Goal: Task Accomplishment & Management: Use online tool/utility

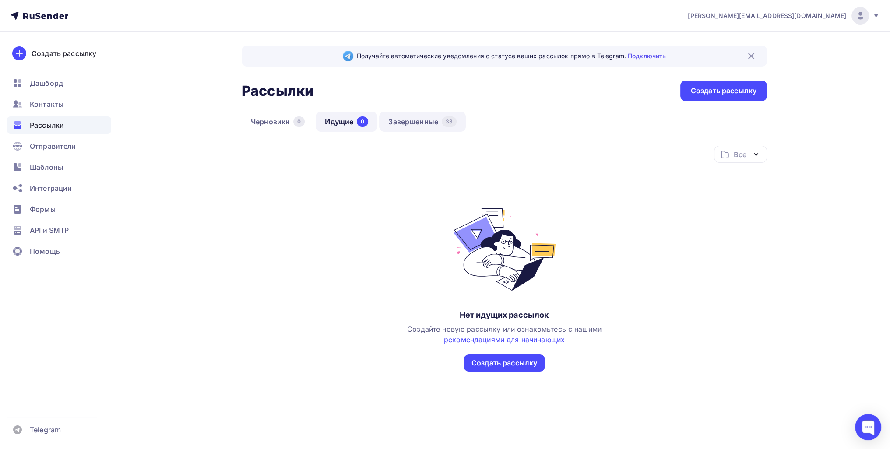
click at [451, 121] on div "33" at bounding box center [449, 121] width 15 height 11
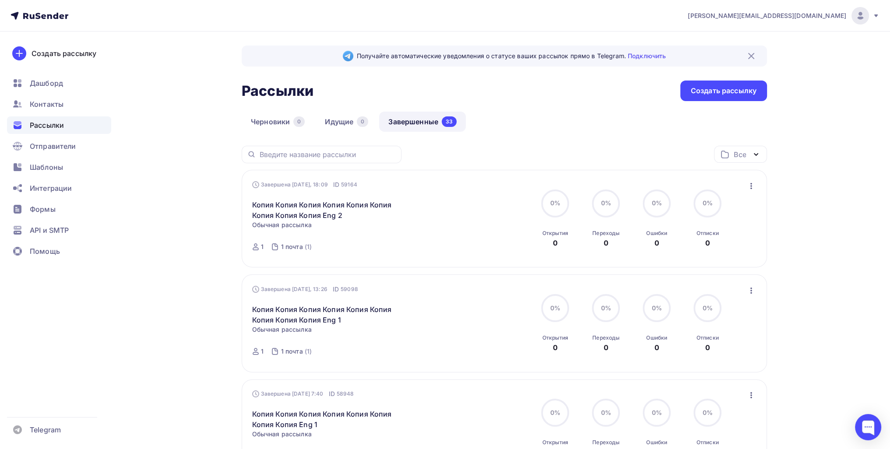
click at [748, 291] on icon "button" at bounding box center [751, 291] width 11 height 11
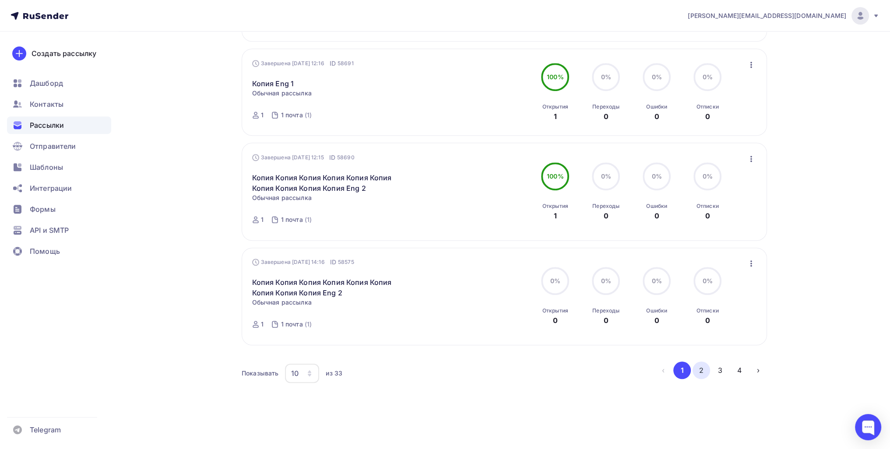
click at [696, 370] on button "2" at bounding box center [702, 371] width 18 height 18
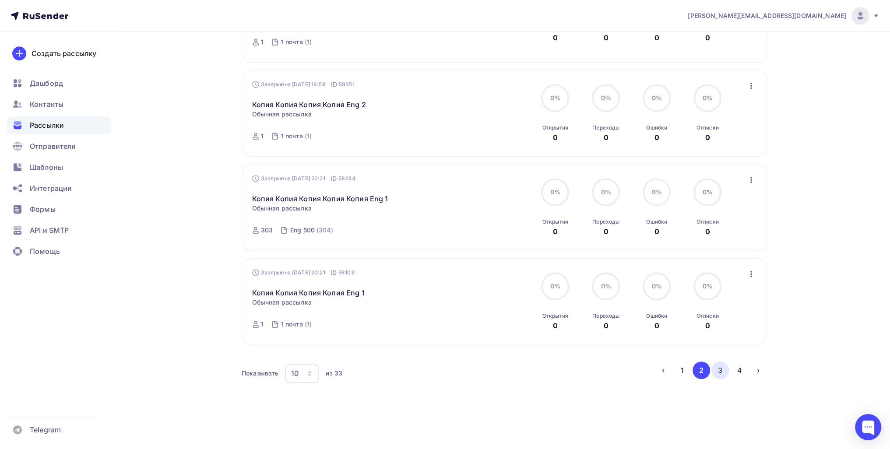
click at [725, 372] on button "3" at bounding box center [721, 371] width 18 height 18
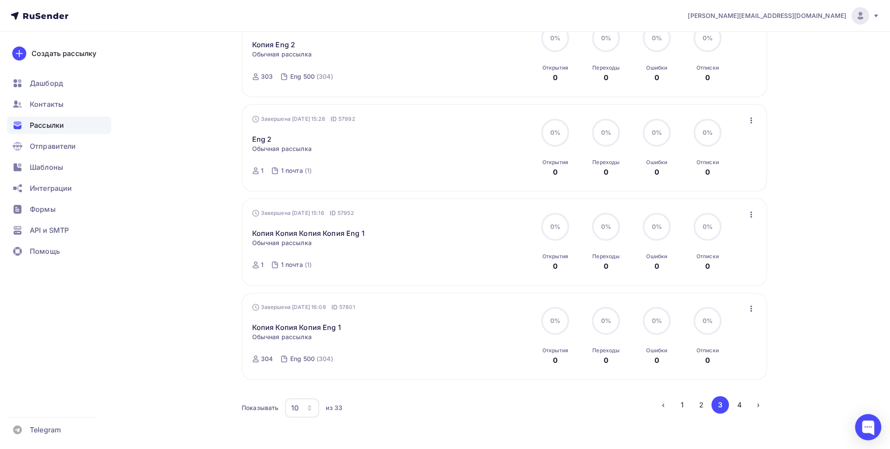
scroll to position [639, 0]
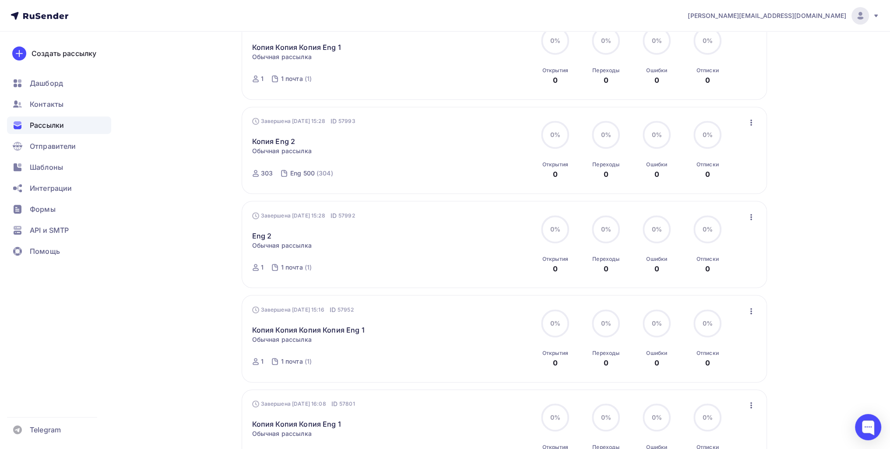
click at [751, 217] on icon "button" at bounding box center [752, 217] width 2 height 6
click at [706, 269] on div "Копировать в новую" at bounding box center [711, 274] width 90 height 11
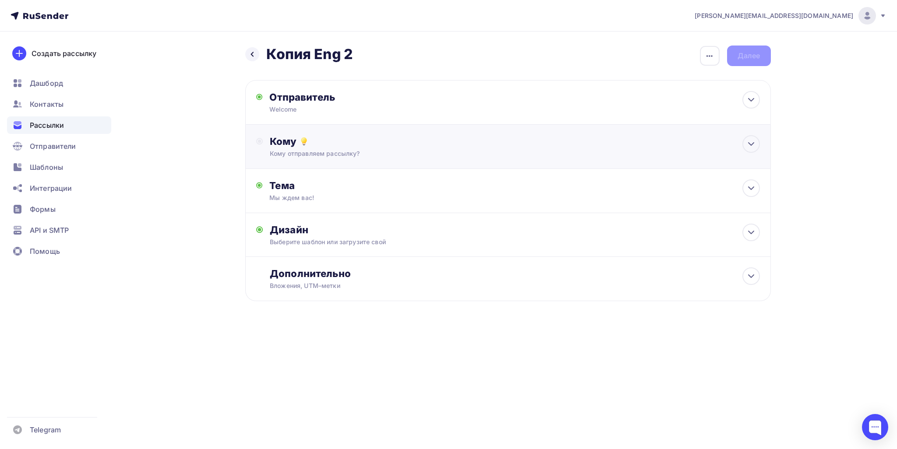
click at [472, 137] on div "Кому" at bounding box center [515, 141] width 490 height 12
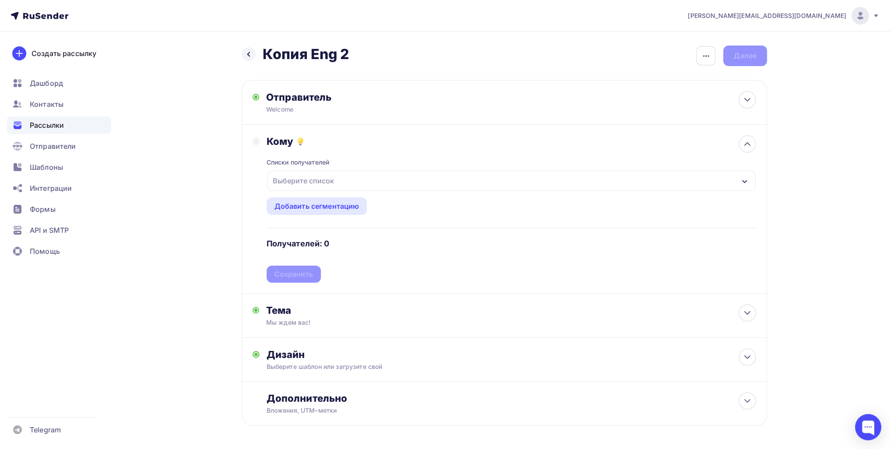
click at [316, 176] on div "Выберите список" at bounding box center [303, 181] width 68 height 16
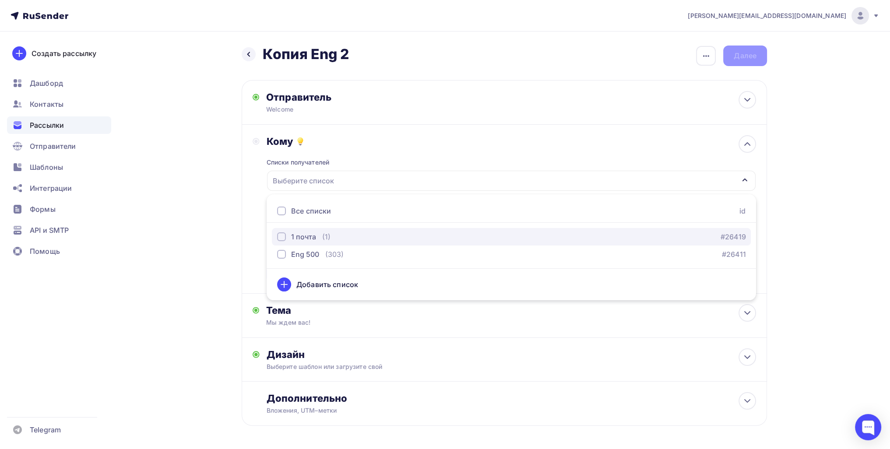
click at [306, 235] on div "1 почта" at bounding box center [303, 237] width 25 height 11
click at [199, 233] on div "Назад Копия Eng 2 Копия Eng 2 Закончить позже Переименовать рассылку Удалить Да…" at bounding box center [445, 257] width 718 height 451
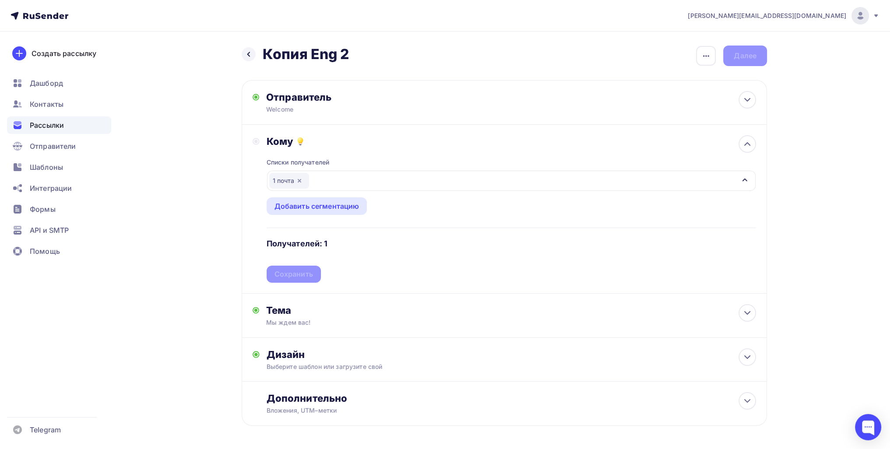
click at [313, 263] on div "Списки получателей 1 почта Все списки id 1 почта (1) #26419 Eng 500 (303) #2641…" at bounding box center [512, 215] width 490 height 135
click at [296, 273] on div "Сохранить" at bounding box center [294, 274] width 39 height 10
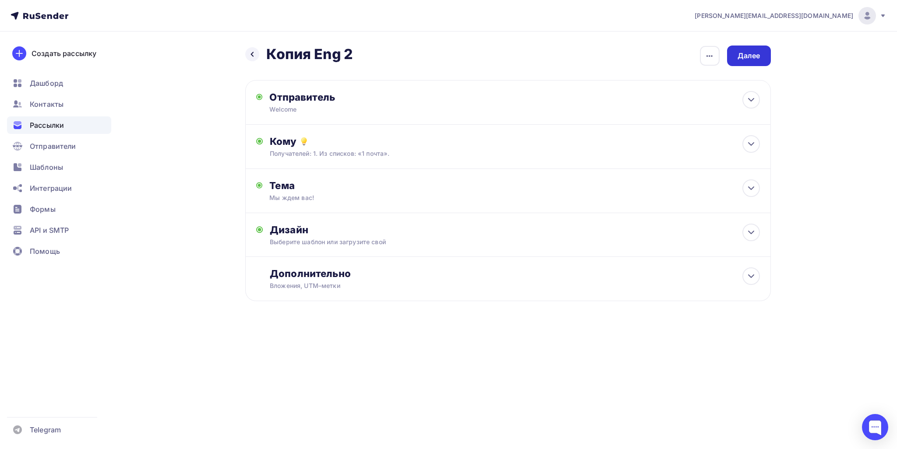
click at [756, 62] on div "Далее" at bounding box center [749, 56] width 44 height 21
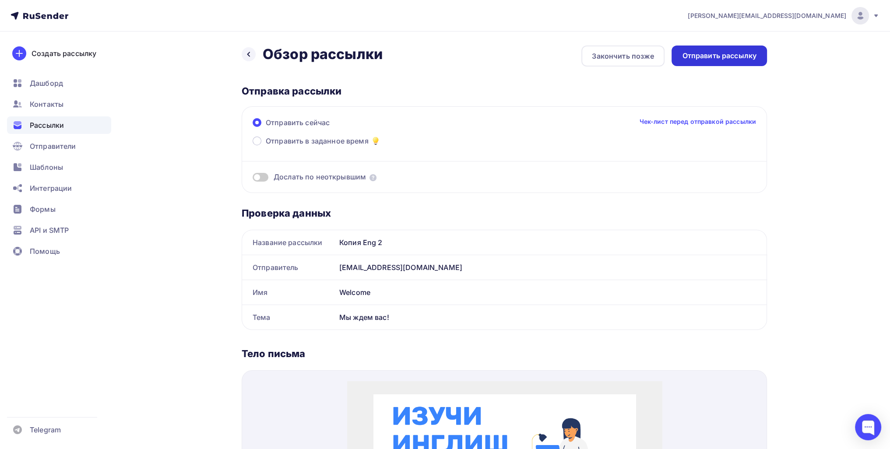
click at [735, 59] on div "Отправить рассылку" at bounding box center [719, 56] width 74 height 10
